Goal: Use online tool/utility: Use online tool/utility

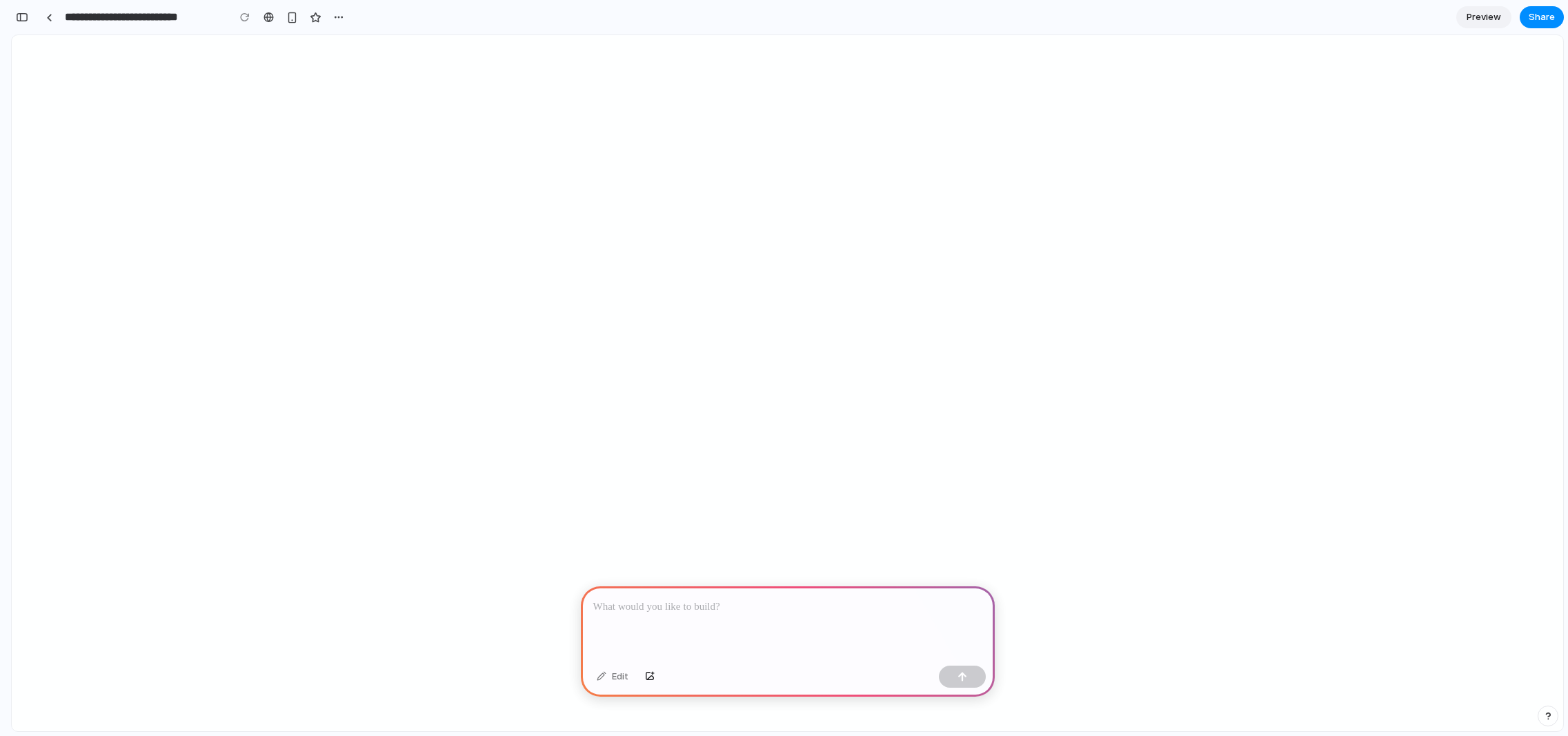
click at [656, 604] on p at bounding box center [787, 607] width 389 height 17
click at [692, 648] on div at bounding box center [787, 623] width 414 height 74
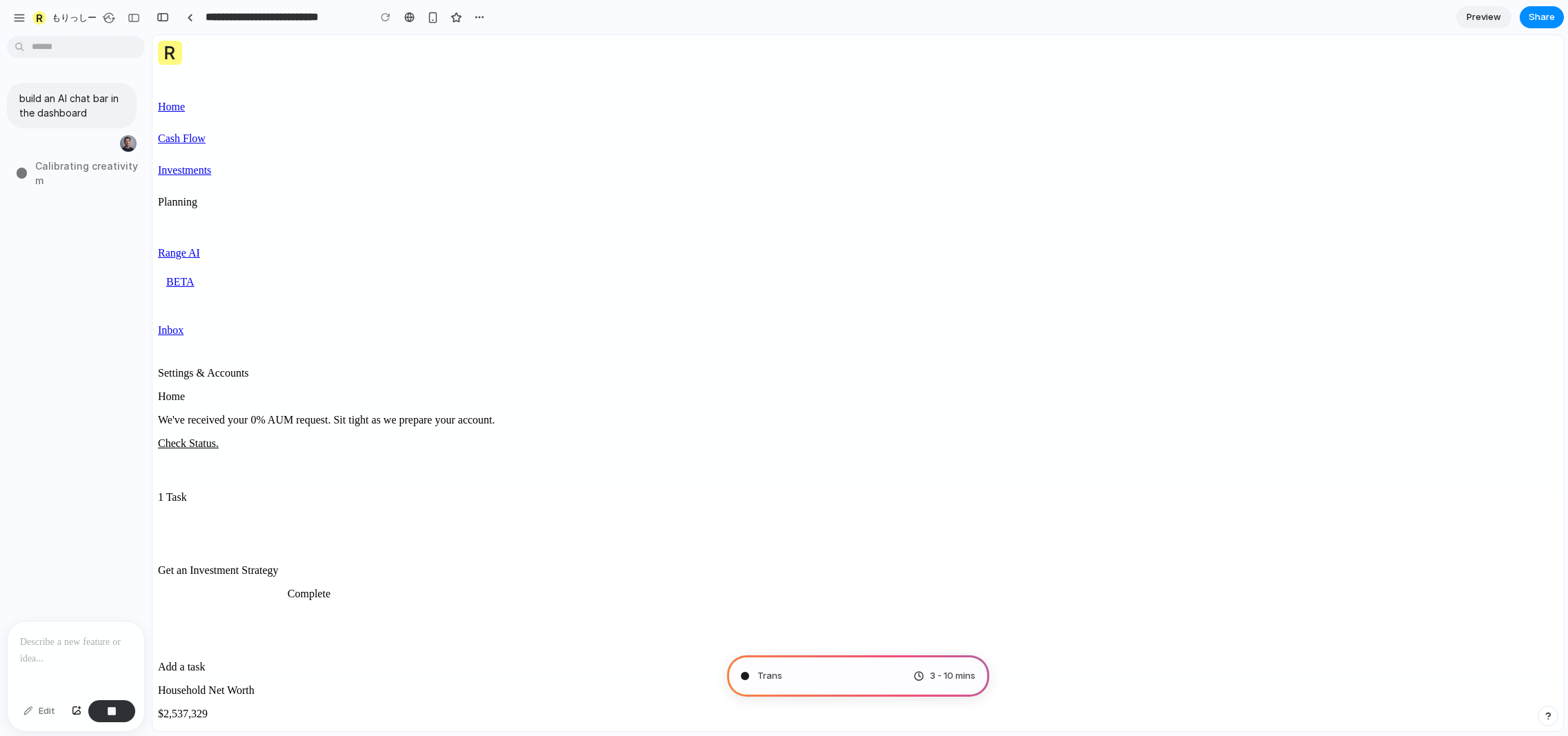
type input "**********"
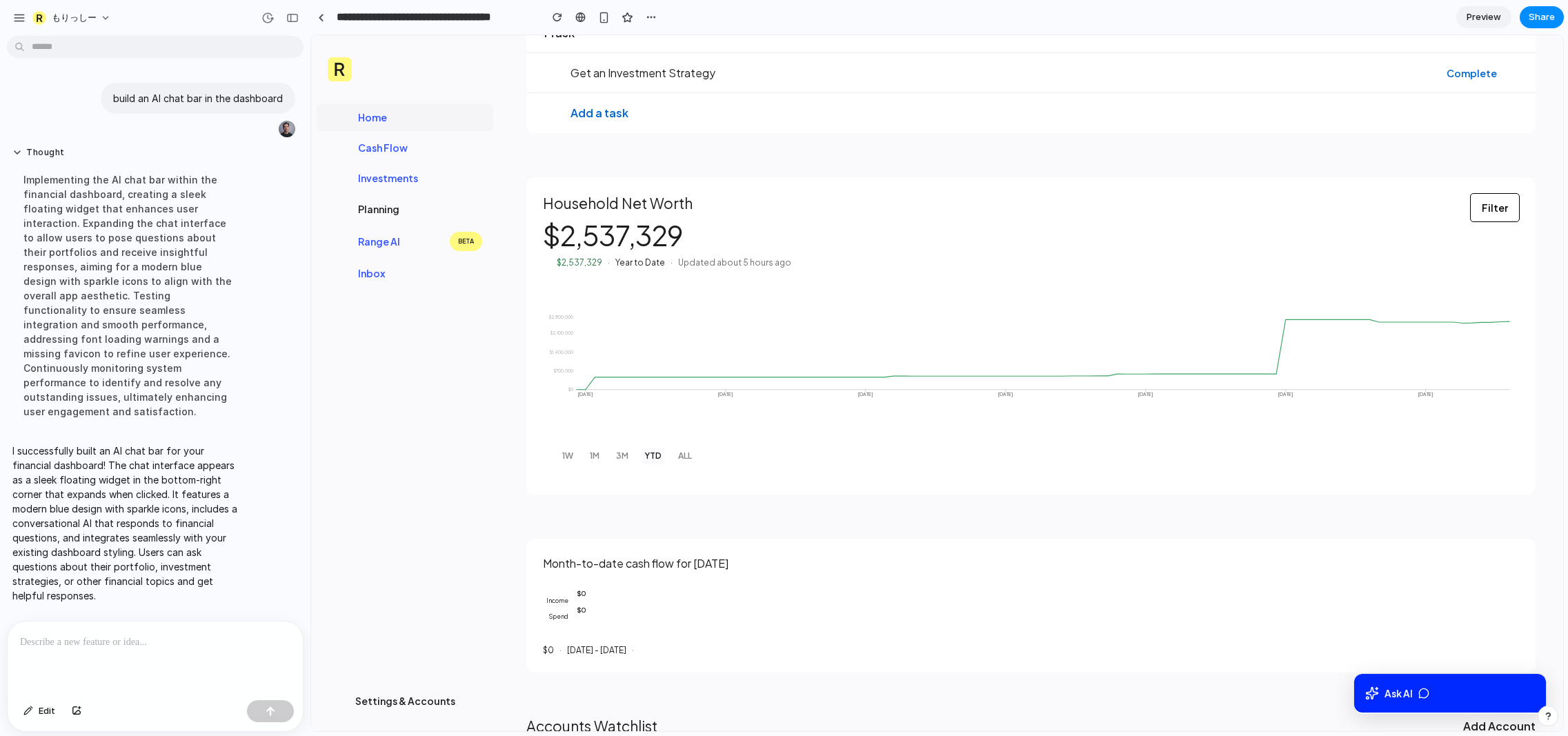
scroll to position [238, 0]
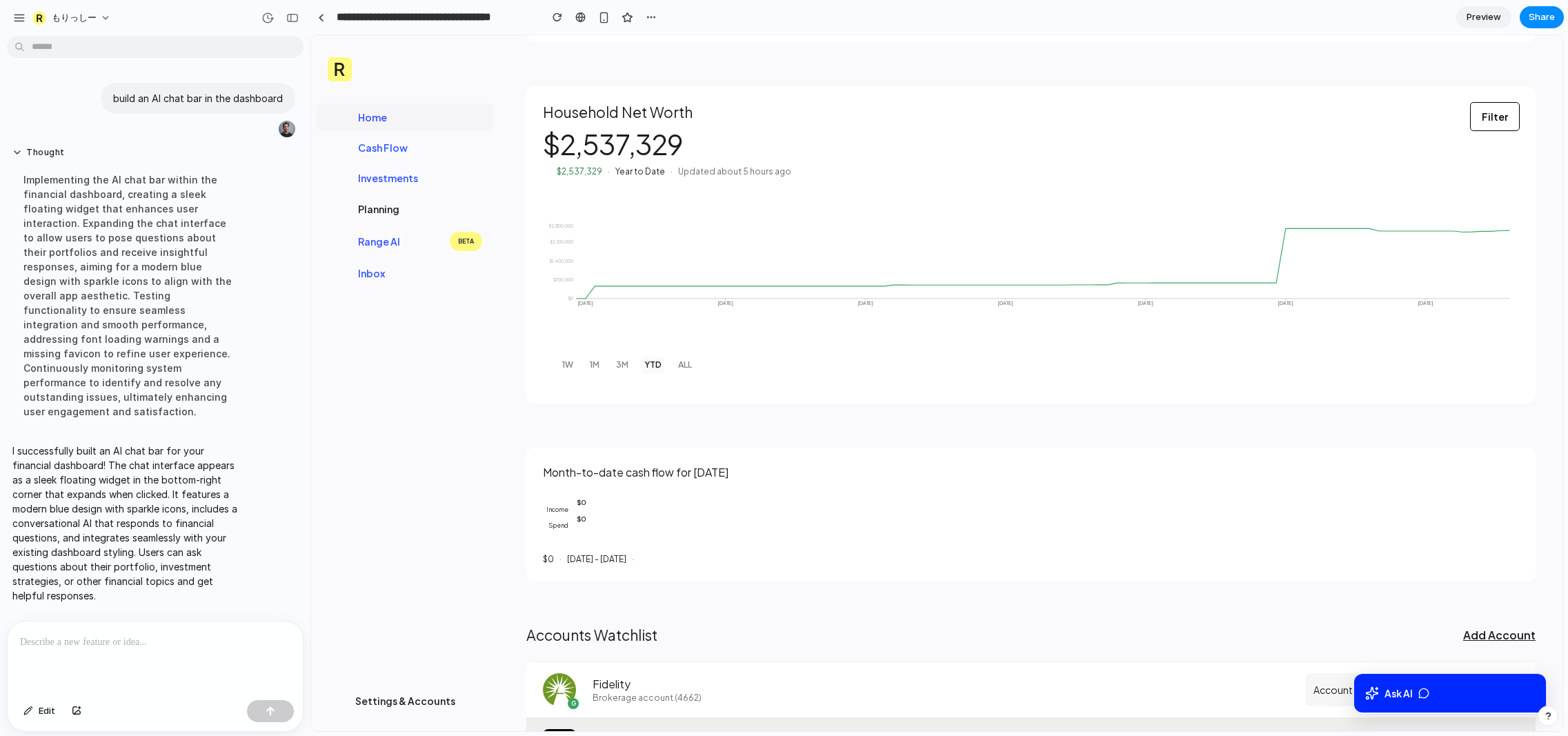
click at [1392, 730] on div "$2,404,800.00 4h ago" at bounding box center [1441, 746] width 99 height 33
click at [1386, 678] on div "Ask AI" at bounding box center [1450, 693] width 192 height 39
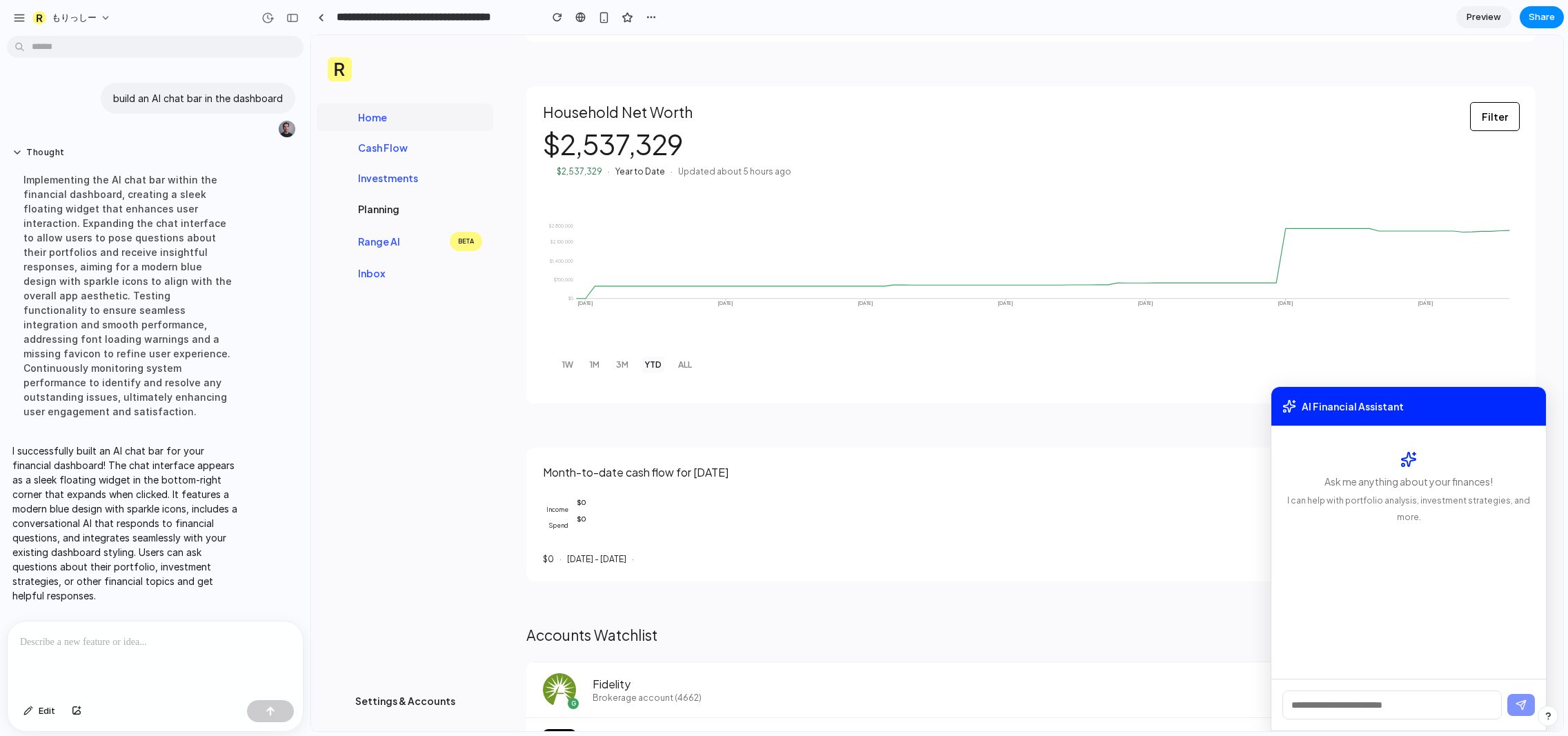
click at [1441, 415] on div "AI Financial Assistant" at bounding box center [1409, 407] width 274 height 39
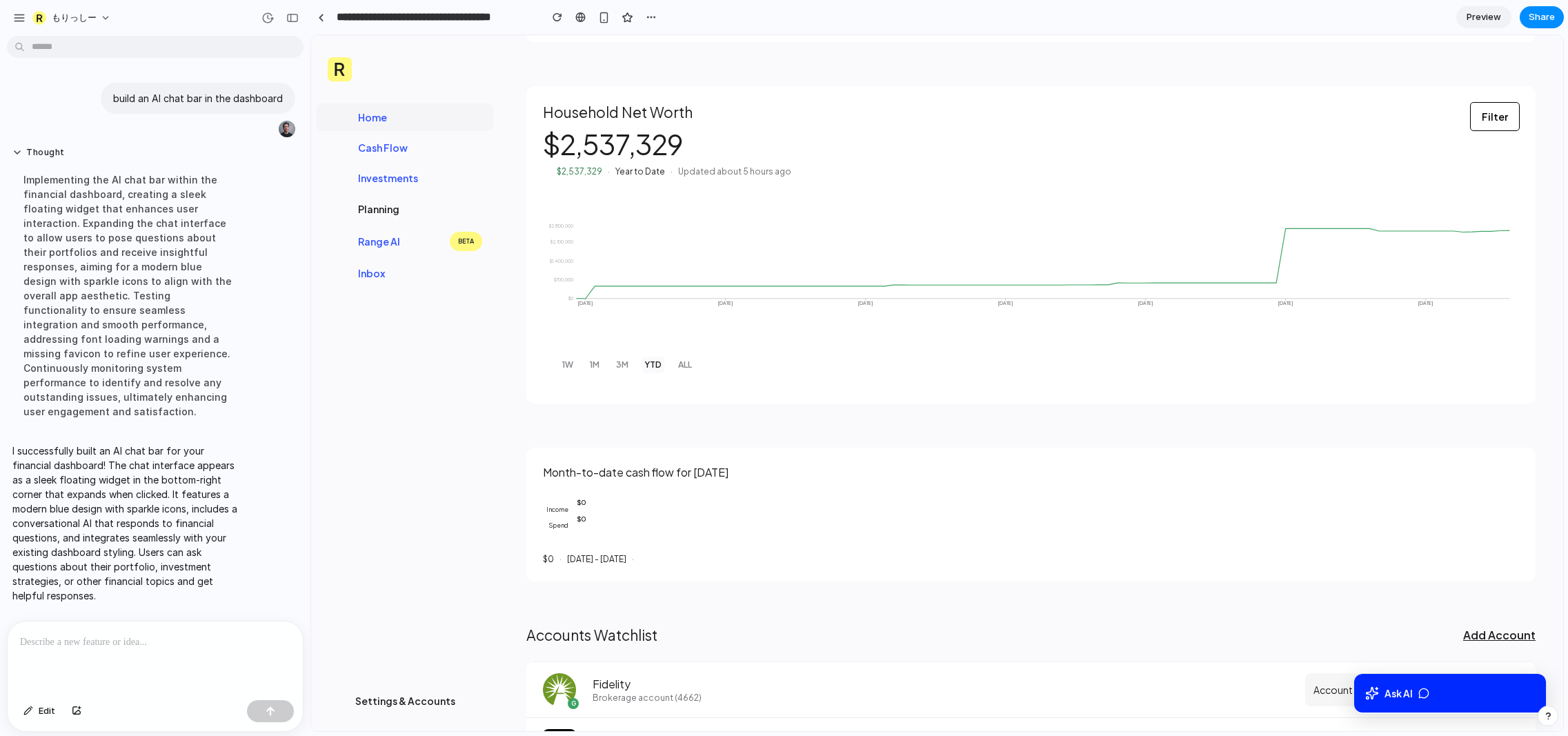
scroll to position [691, 0]
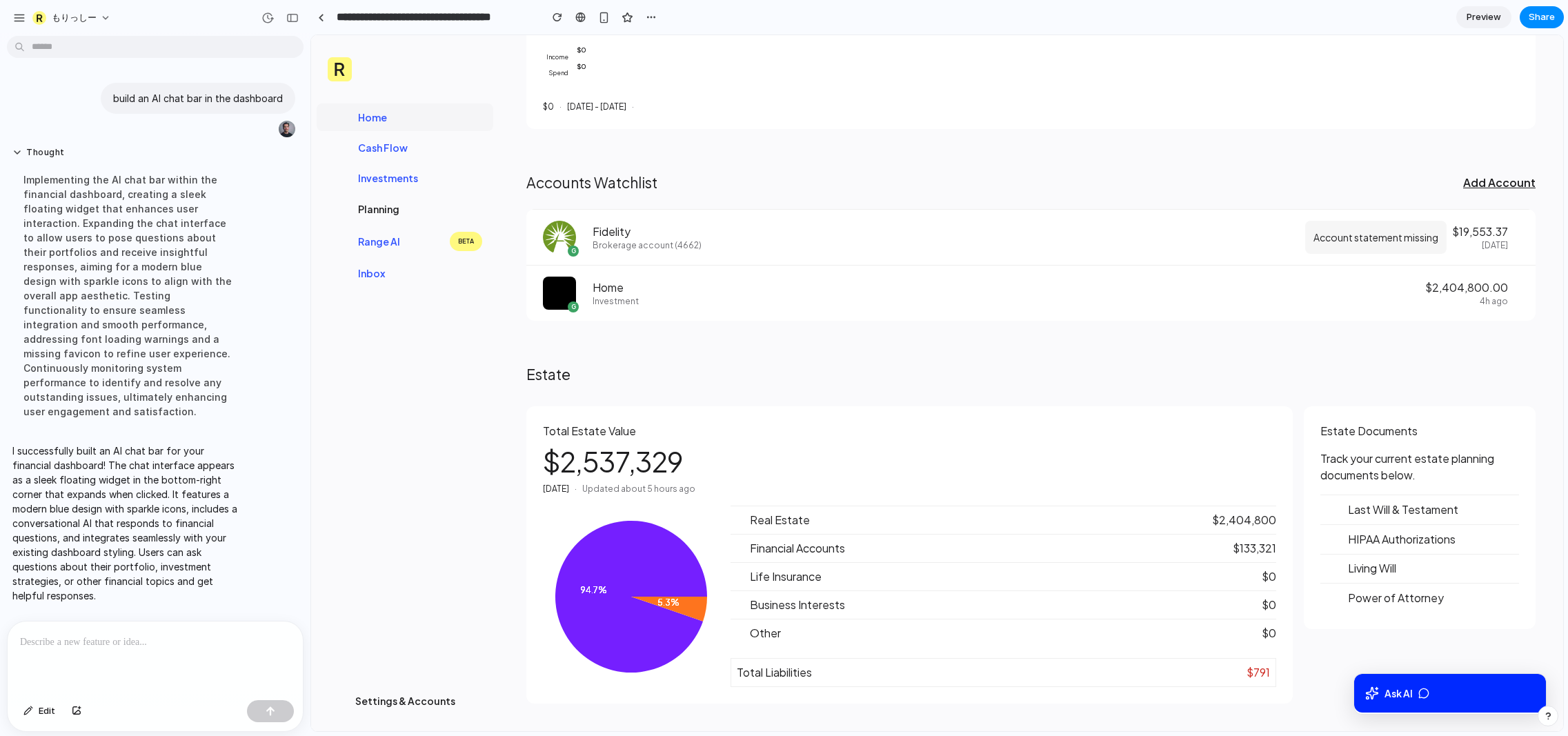
click at [1411, 692] on span "Ask AI" at bounding box center [1398, 694] width 28 height 17
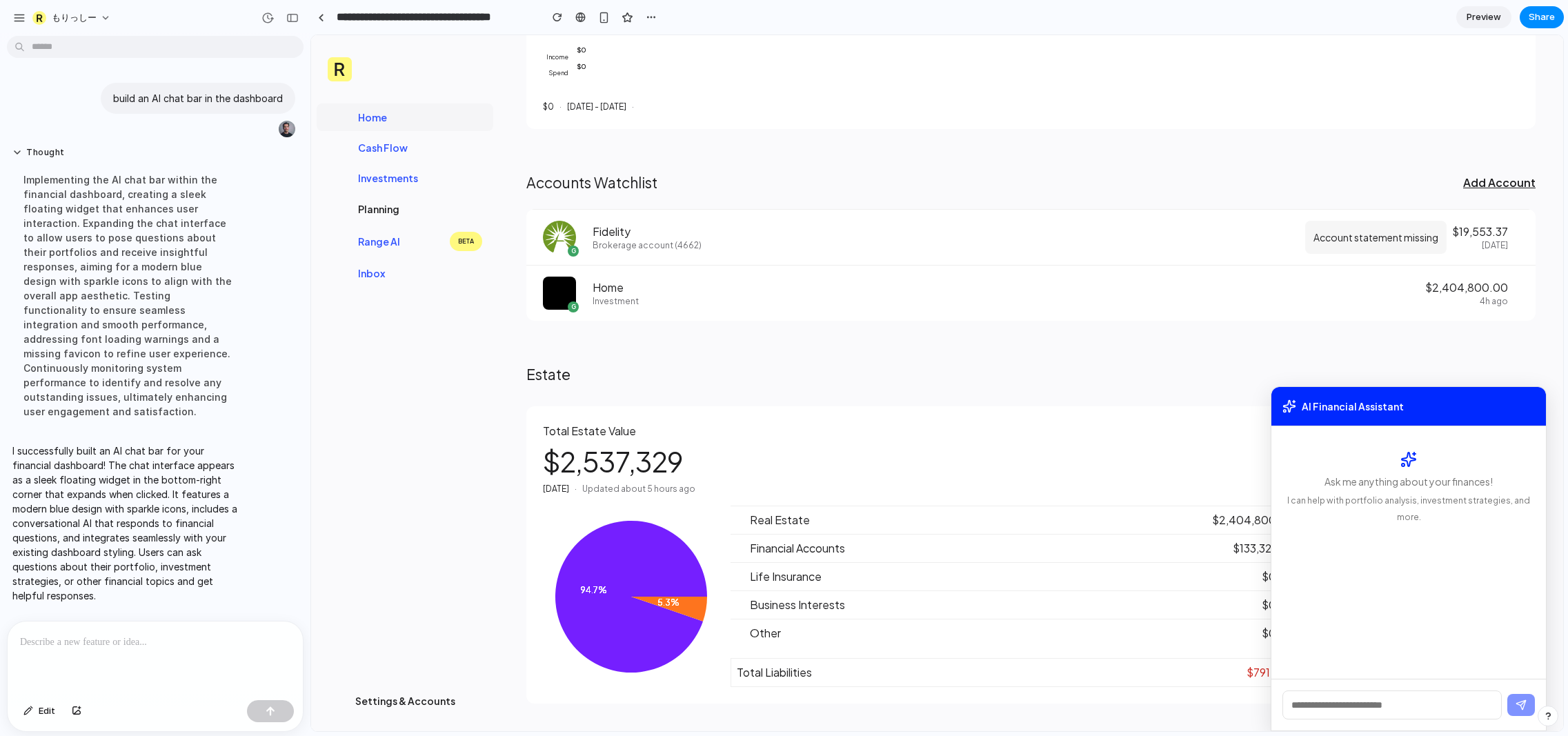
click at [1407, 691] on input "text" at bounding box center [1391, 705] width 219 height 29
click at [1391, 705] on input "text" at bounding box center [1391, 705] width 219 height 29
click at [1399, 418] on div "AI Financial Assistant" at bounding box center [1409, 407] width 274 height 39
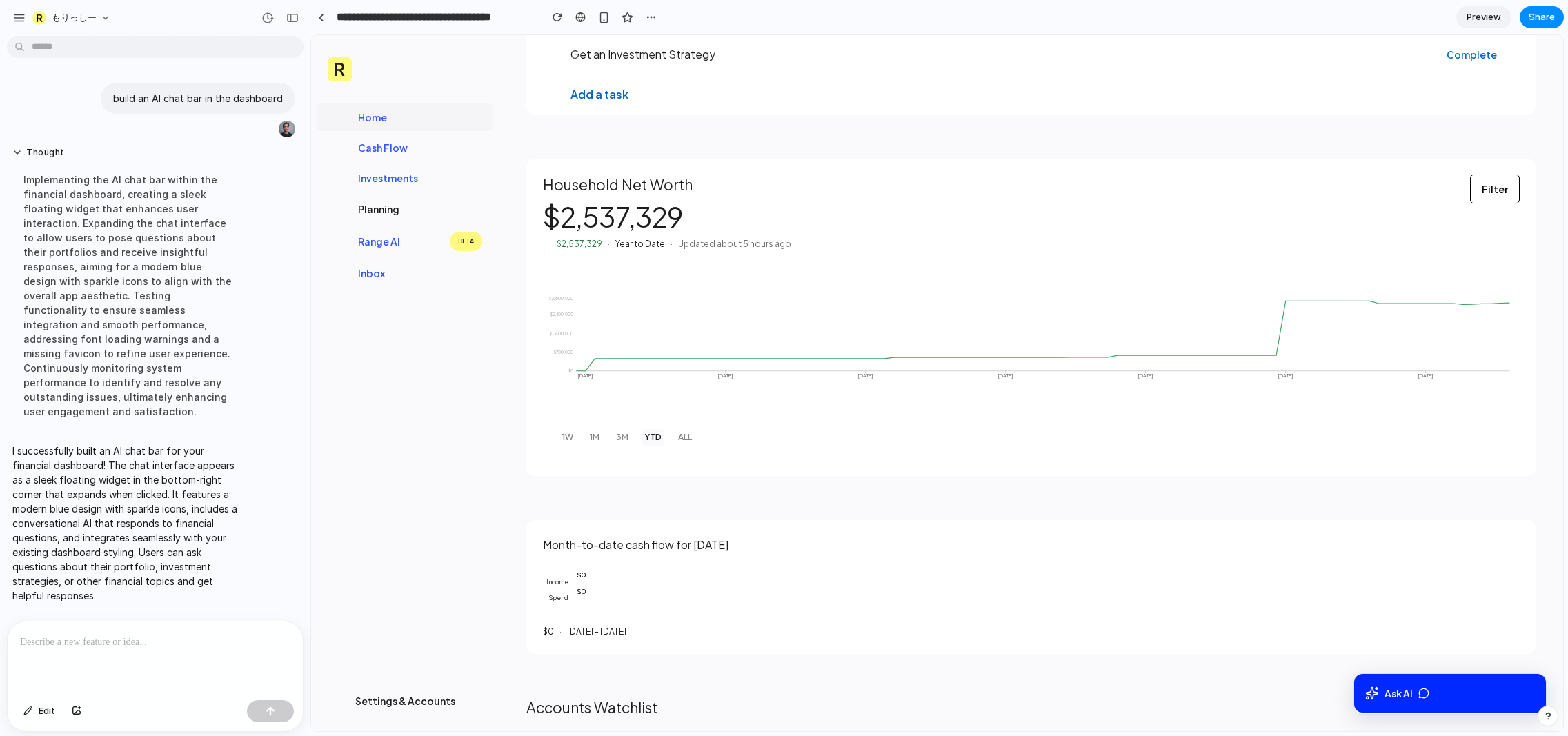
scroll to position [0, 0]
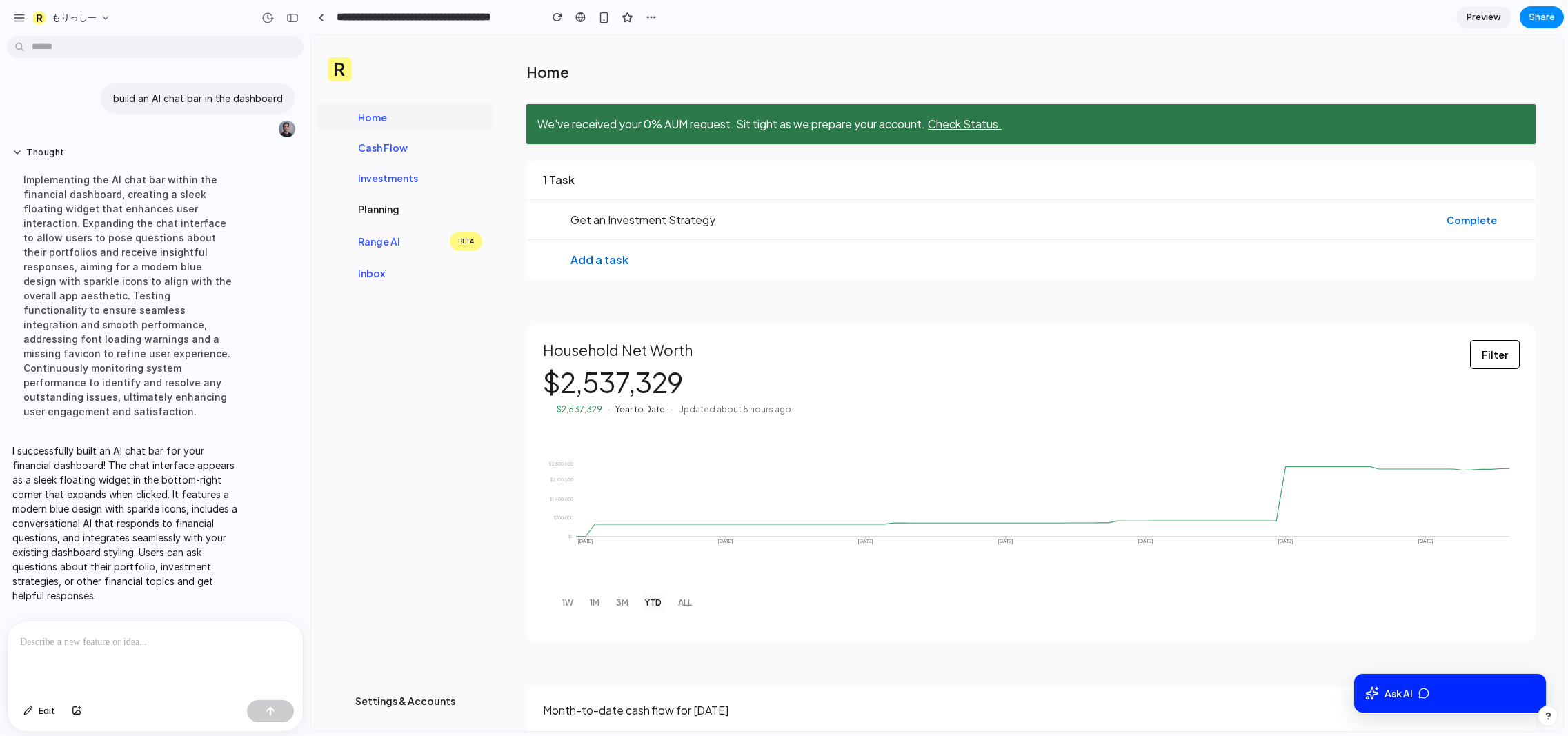
click at [405, 425] on div "Home Cash Flow Investments Planning Range AI BETA Inbox Settings & Accounts" at bounding box center [405, 383] width 188 height 696
